Goal: Task Accomplishment & Management: Manage account settings

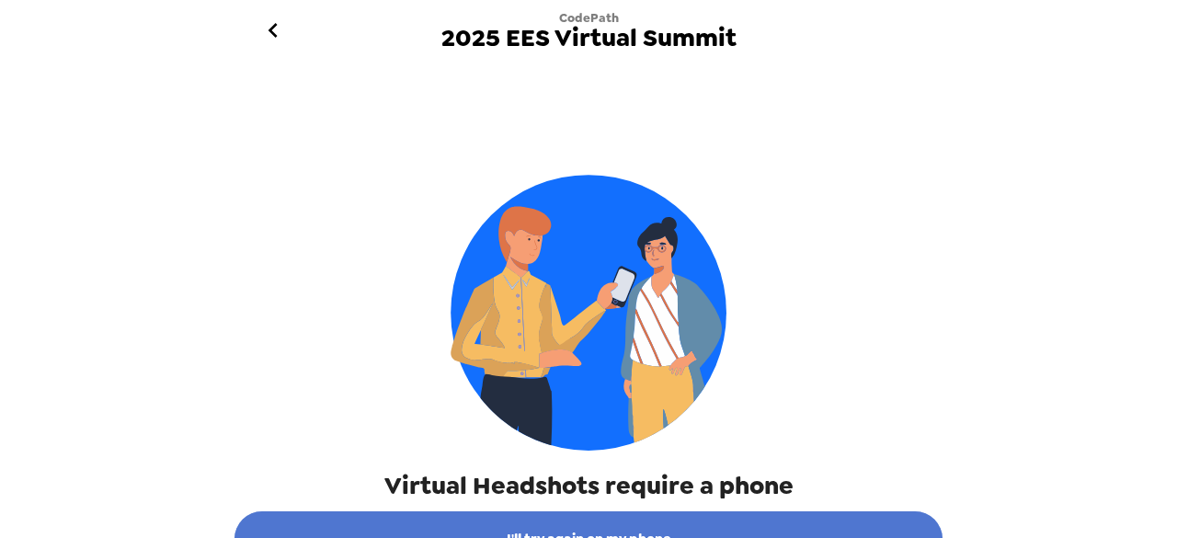
click at [684, 523] on button "I'll try again on my phone" at bounding box center [589, 538] width 708 height 55
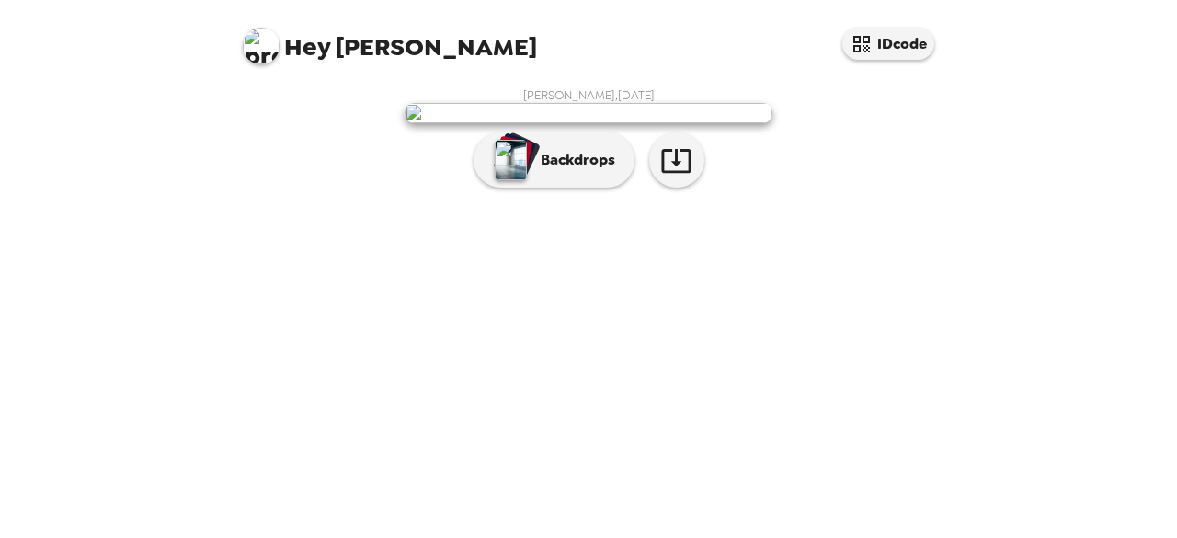
click at [307, 54] on span "Hey" at bounding box center [307, 46] width 46 height 33
click at [258, 45] on img at bounding box center [261, 46] width 37 height 37
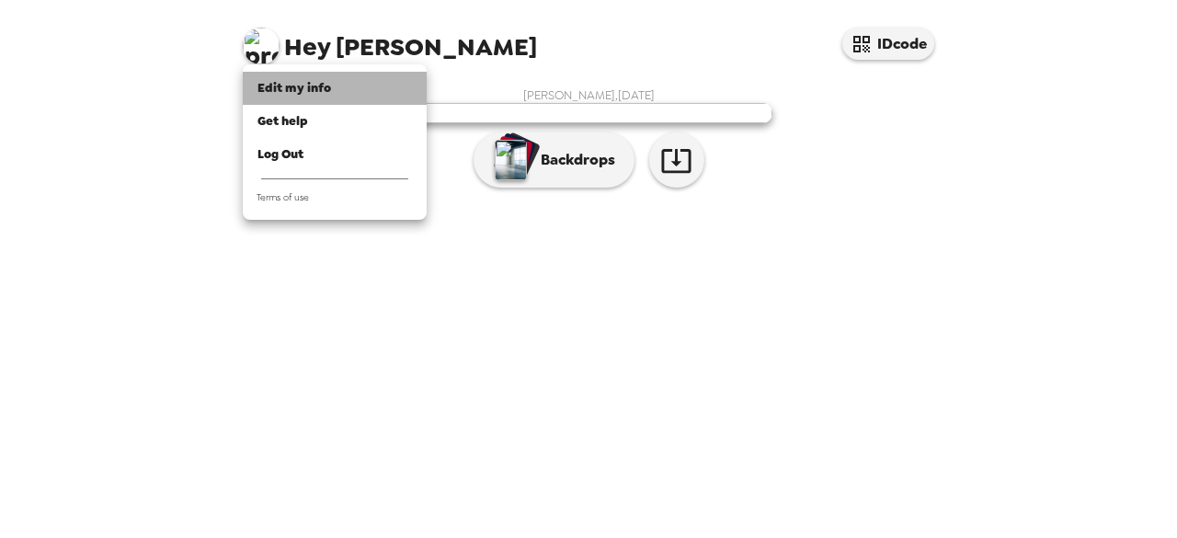
click at [280, 86] on span "Edit my info" at bounding box center [295, 88] width 74 height 16
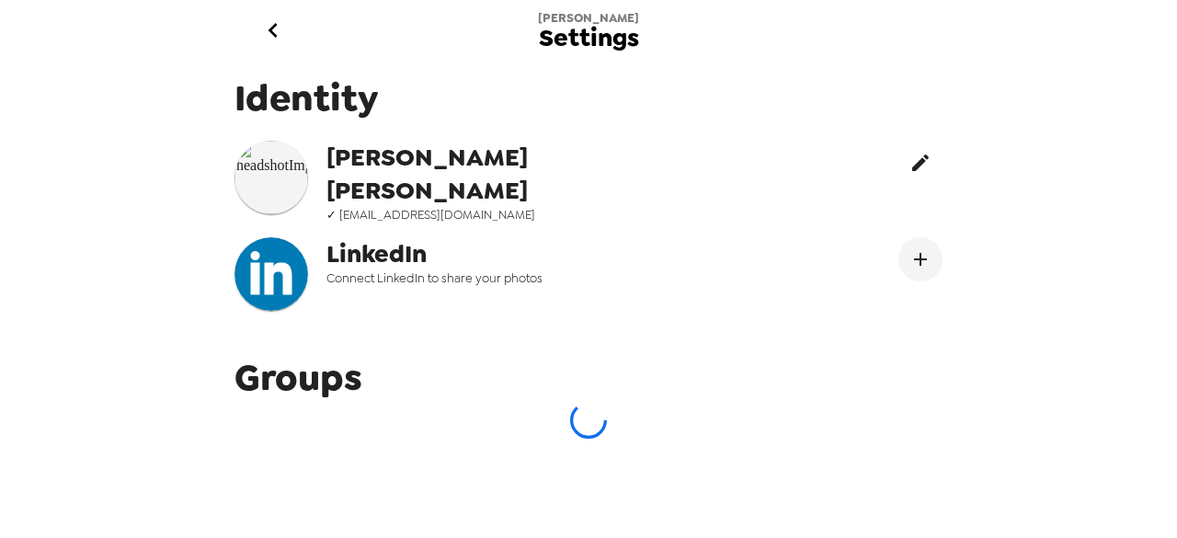
click at [910, 158] on icon "edit" at bounding box center [921, 163] width 22 height 22
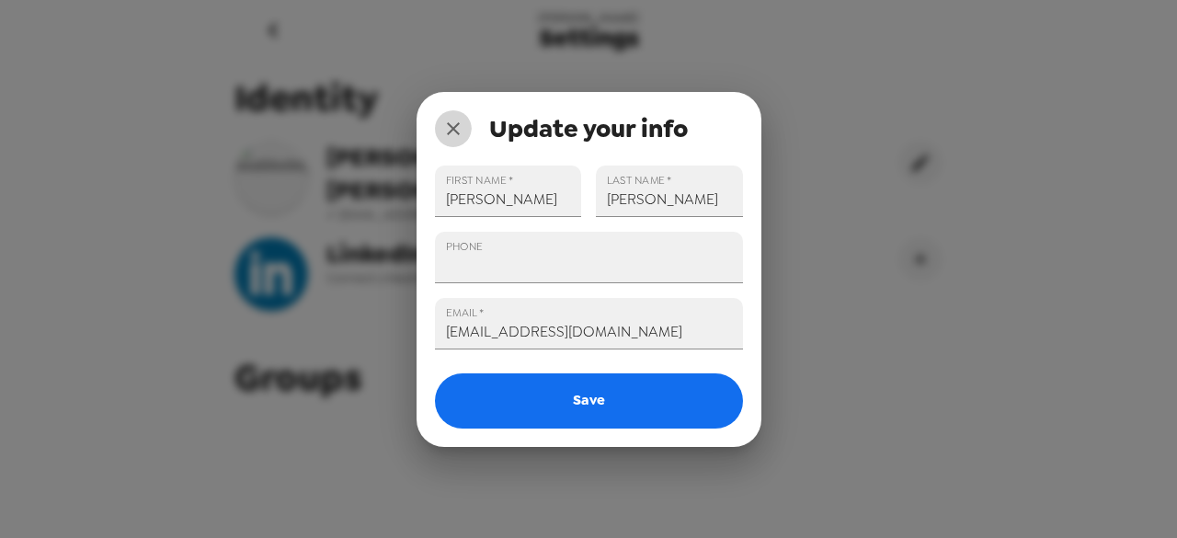
click at [449, 135] on icon "close" at bounding box center [453, 129] width 22 height 22
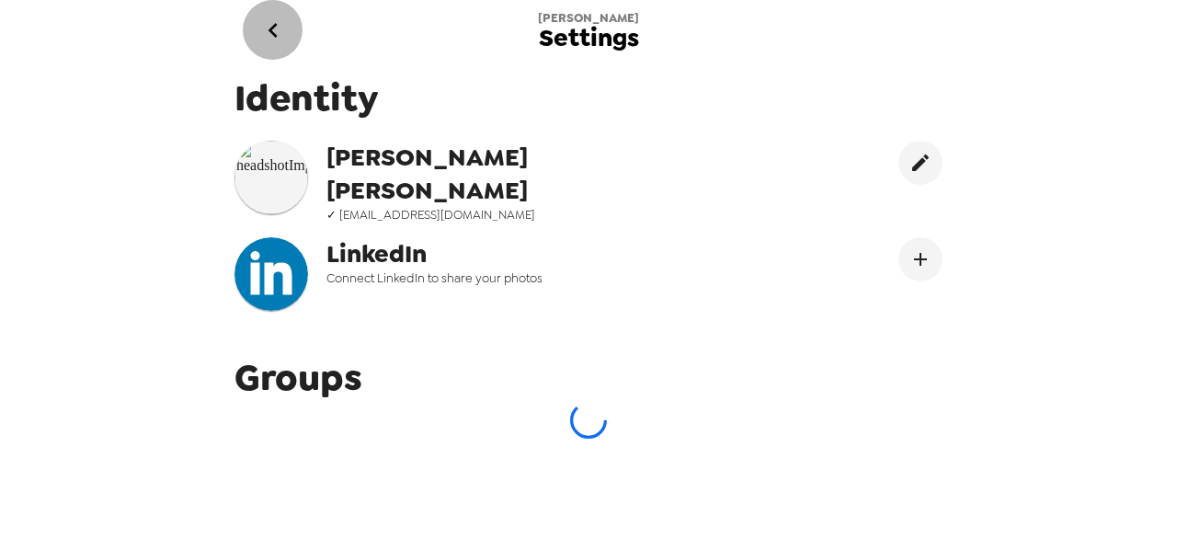
click at [272, 24] on icon "go back" at bounding box center [272, 30] width 29 height 29
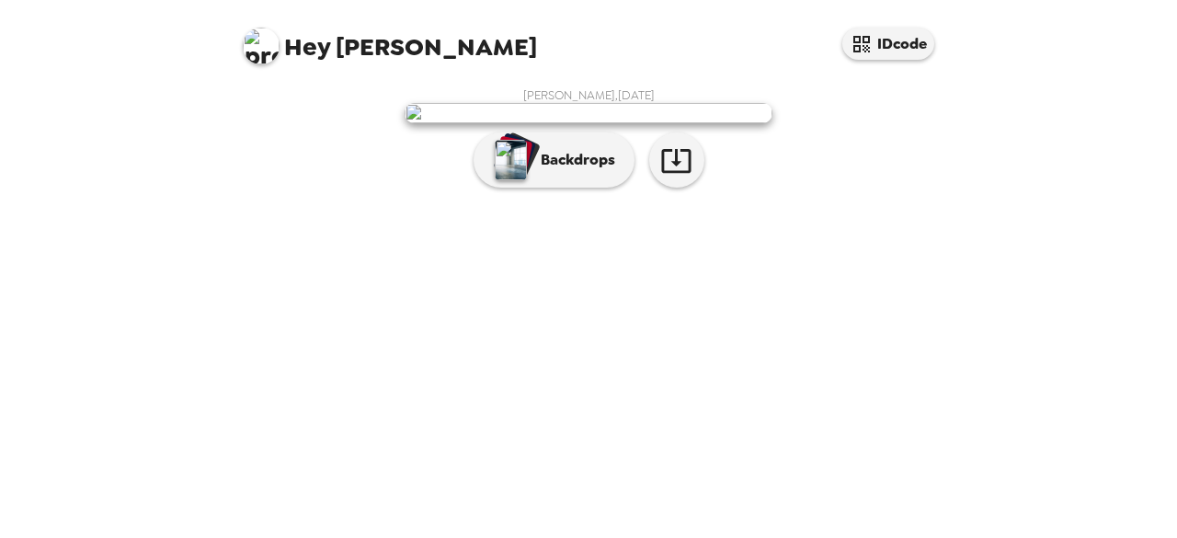
scroll to position [156, 0]
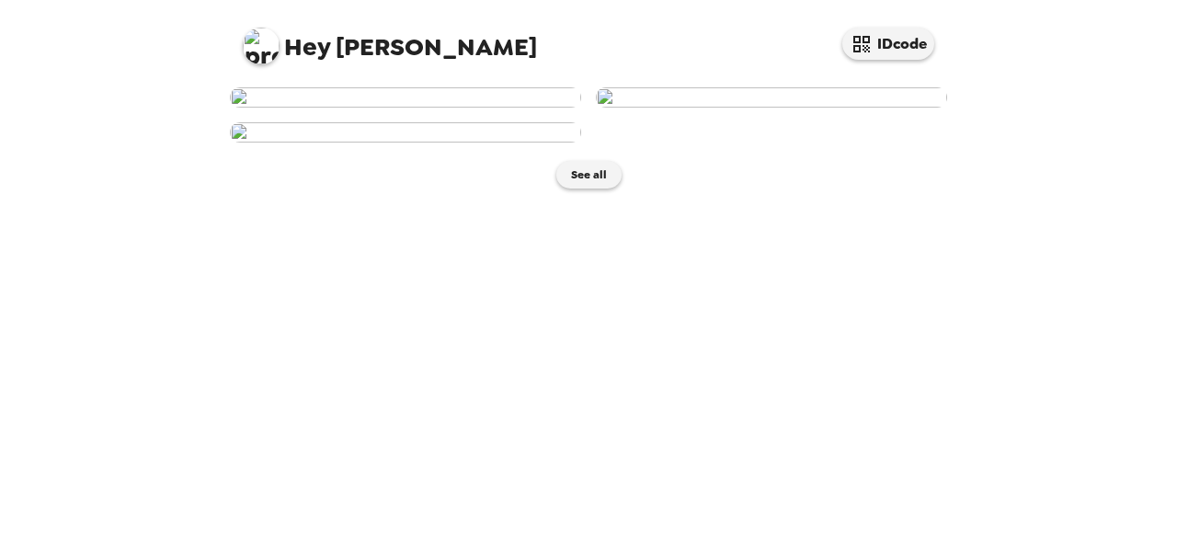
click at [413, 108] on img at bounding box center [405, 97] width 351 height 20
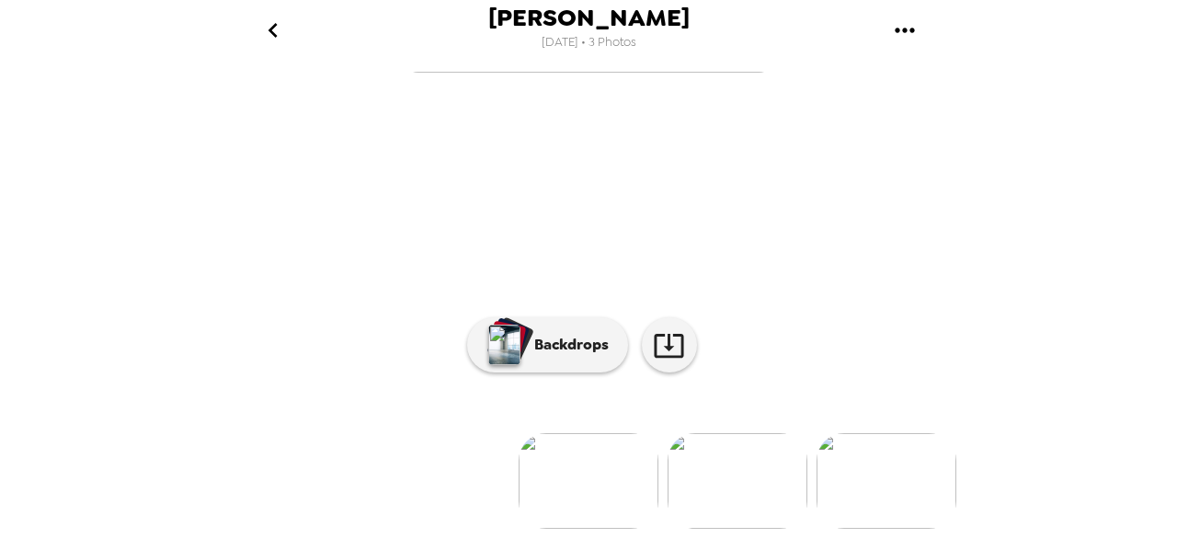
scroll to position [258, 0]
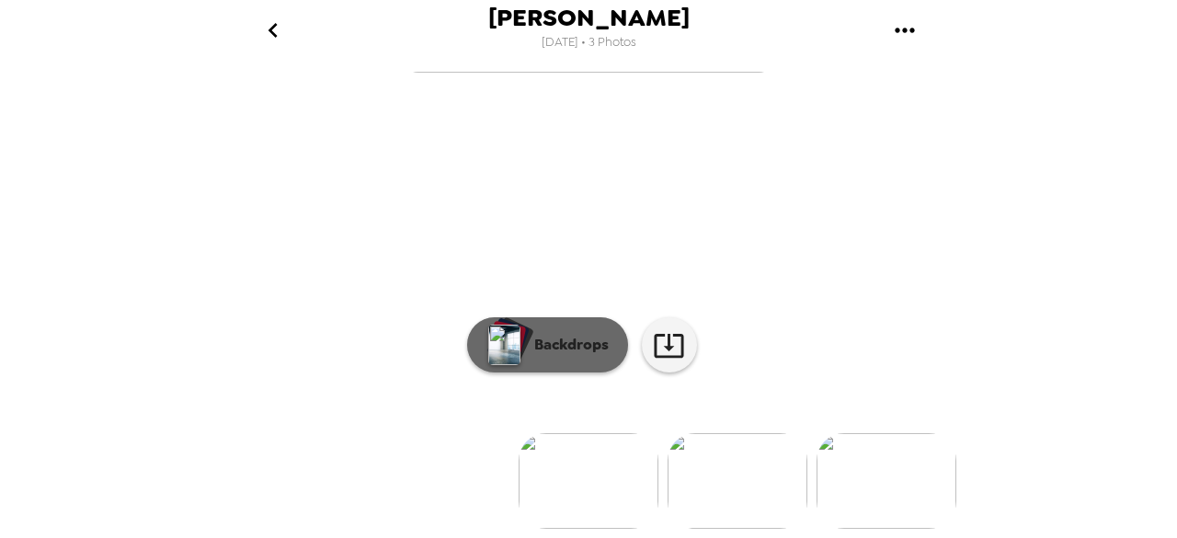
click at [498, 328] on img "button" at bounding box center [504, 345] width 32 height 40
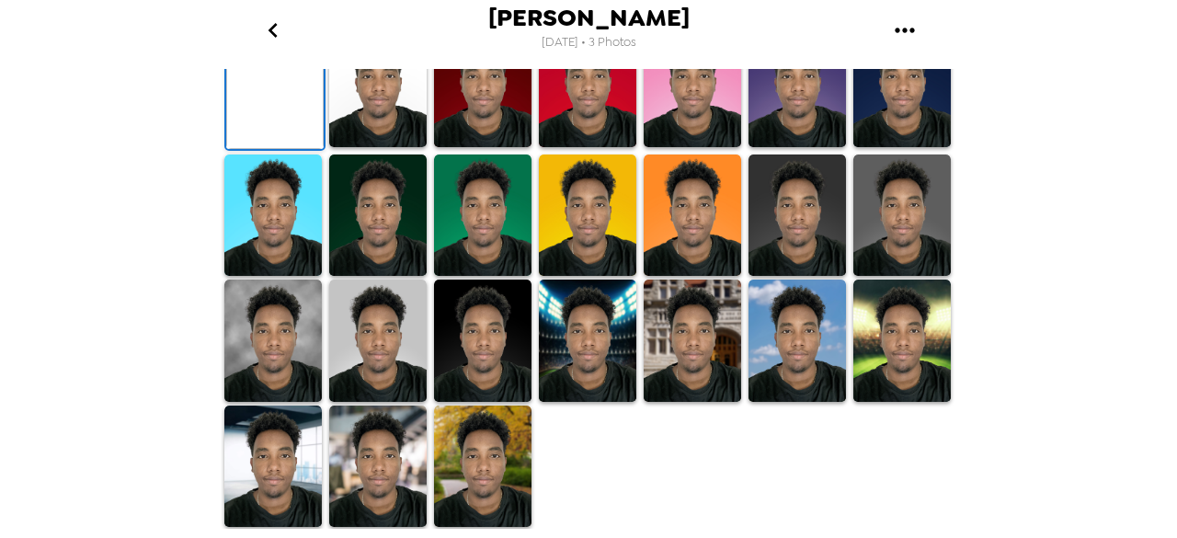
click at [483, 147] on img at bounding box center [483, 86] width 98 height 122
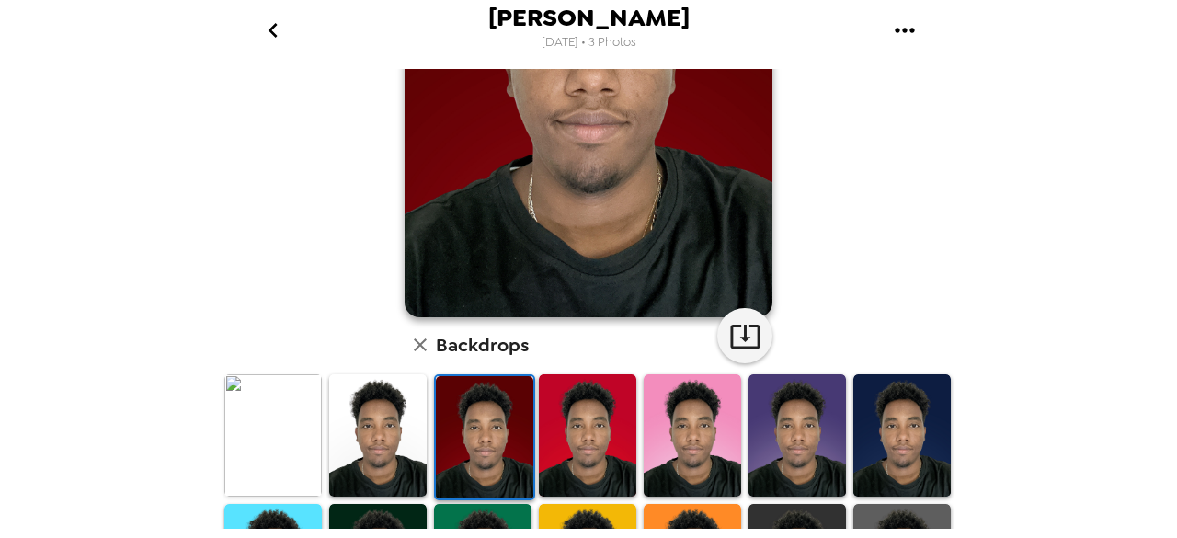
click at [483, 474] on img at bounding box center [485, 437] width 98 height 122
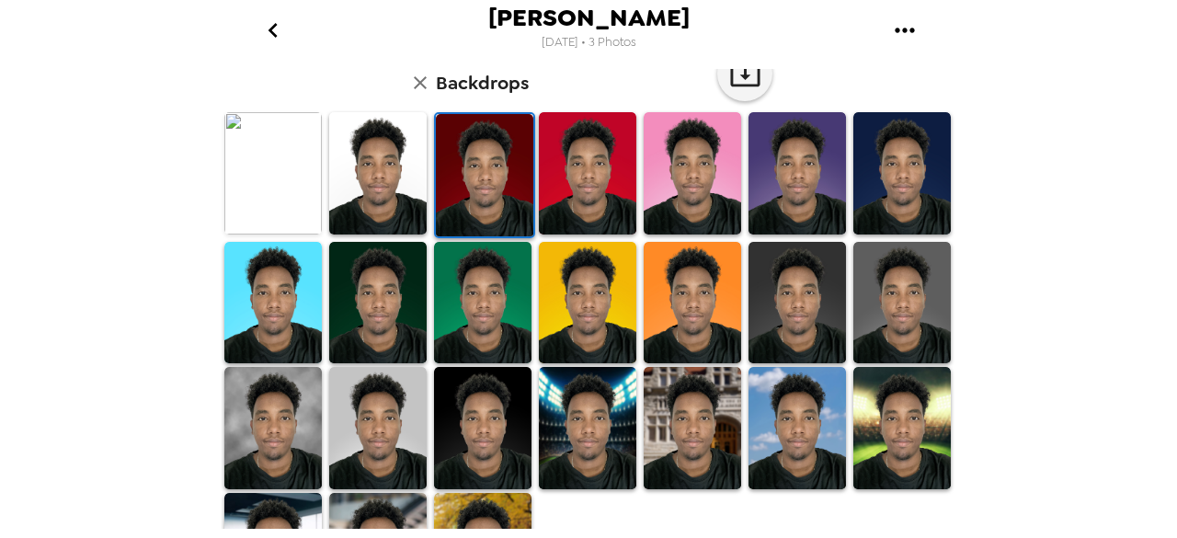
scroll to position [597, 0]
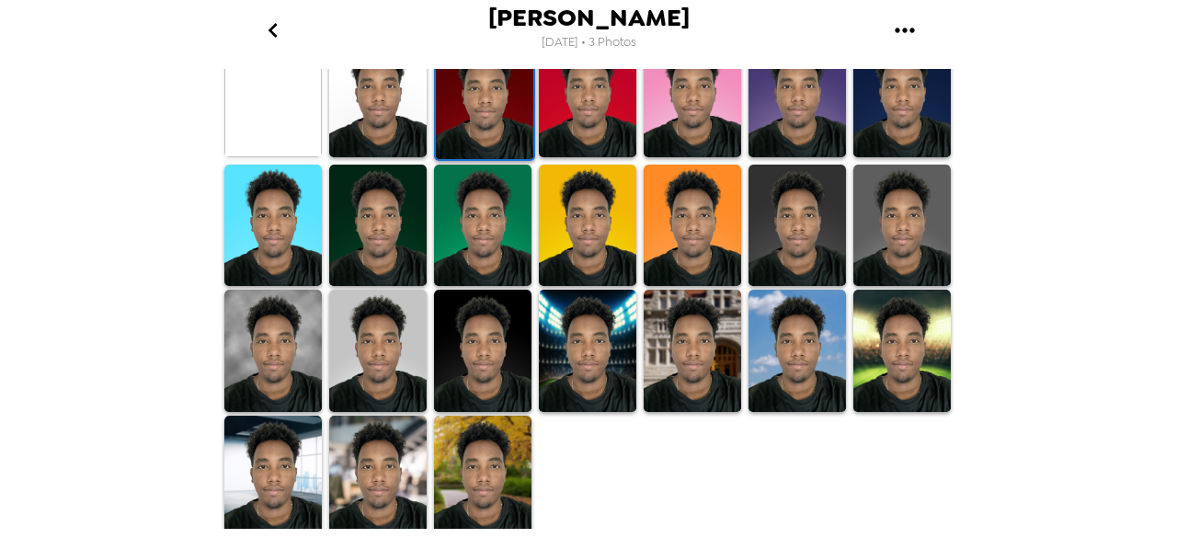
click at [357, 500] on img at bounding box center [378, 477] width 98 height 122
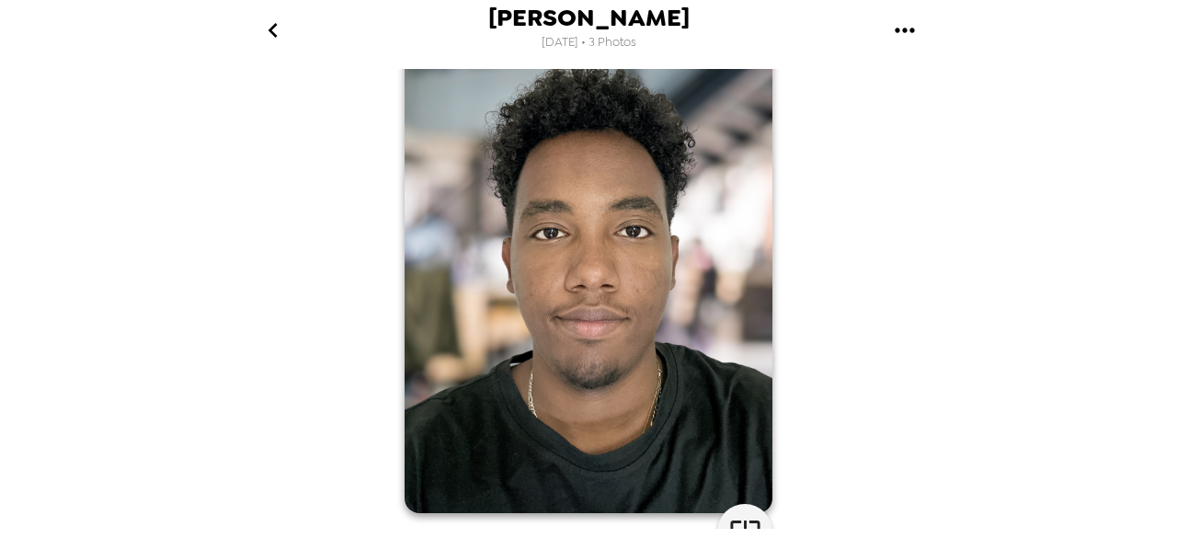
scroll to position [0, 0]
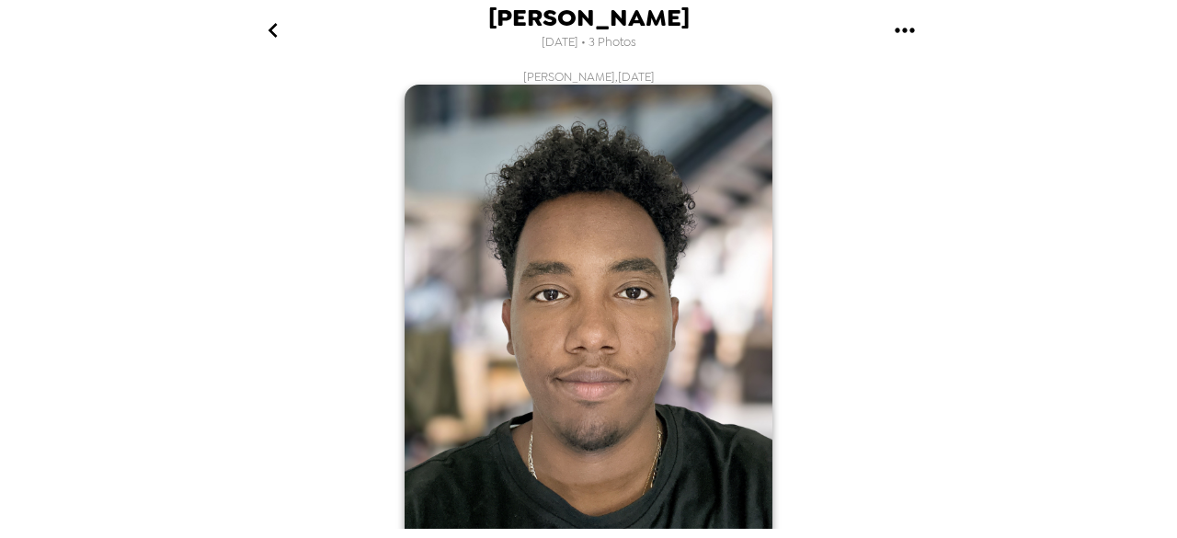
click at [302, 30] on div "[PERSON_NAME] [DATE] • 3 Photos" at bounding box center [589, 30] width 736 height 60
click at [302, 30] on button "go back" at bounding box center [273, 30] width 60 height 60
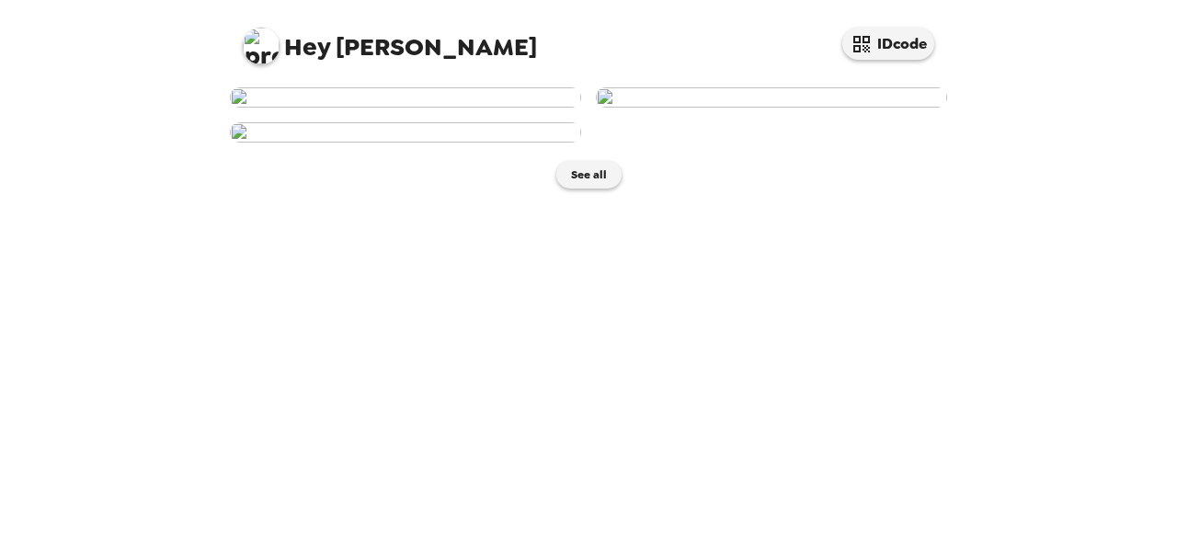
scroll to position [555, 0]
drag, startPoint x: 488, startPoint y: 174, endPoint x: 626, endPoint y: 144, distance: 140.2
click at [626, 143] on div at bounding box center [581, 108] width 732 height 70
click at [263, 56] on img at bounding box center [261, 46] width 37 height 37
